Goal: Task Accomplishment & Management: Manage account settings

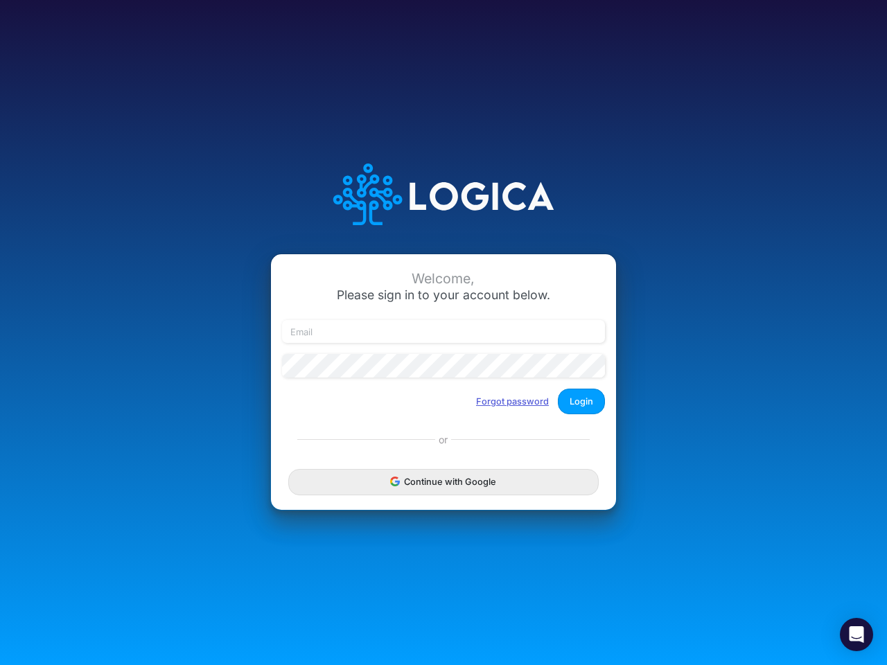
click at [513, 401] on button "Forgot password" at bounding box center [512, 401] width 91 height 23
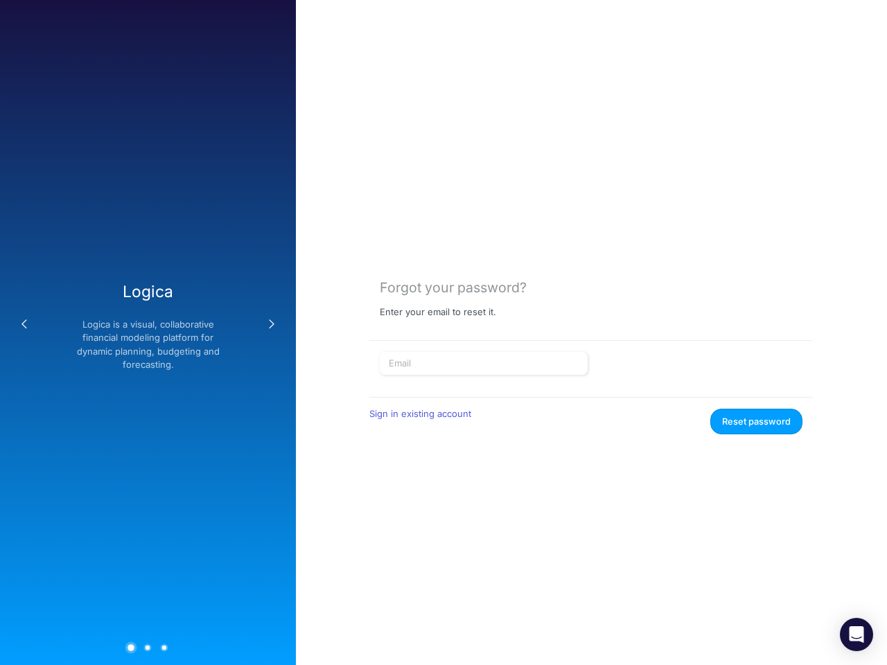
click at [443, 481] on div "Forgot your password? Enter your email to reset it. Sign in existing account Re…" at bounding box center [591, 332] width 591 height 665
click at [856, 635] on icon "Open Intercom Messenger" at bounding box center [856, 634] width 15 height 17
